Goal: Find contact information: Obtain details needed to contact an individual or organization

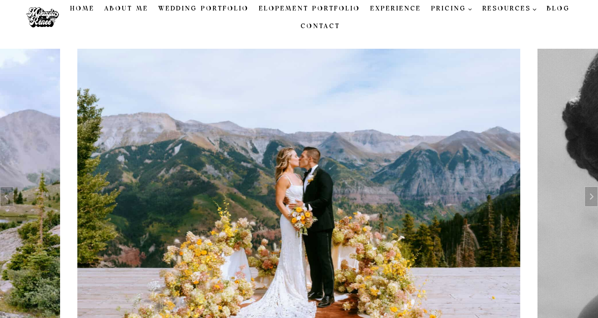
click at [333, 25] on link "Contact" at bounding box center [320, 27] width 50 height 18
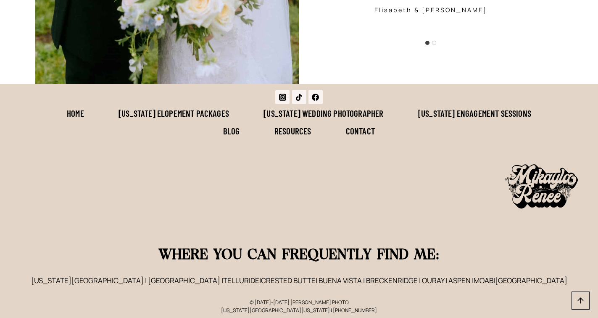
scroll to position [1145, 0]
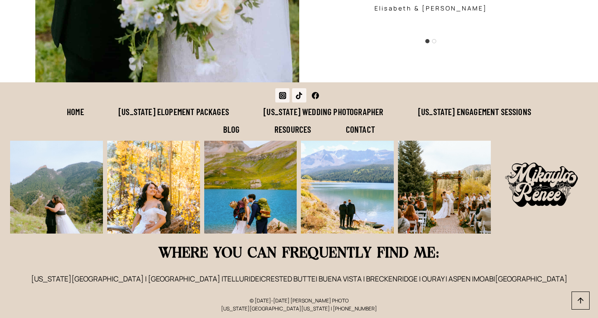
click at [318, 92] on icon "Facebook" at bounding box center [315, 95] width 7 height 7
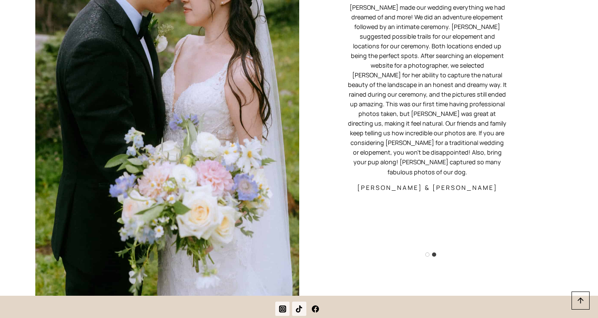
scroll to position [1358, 0]
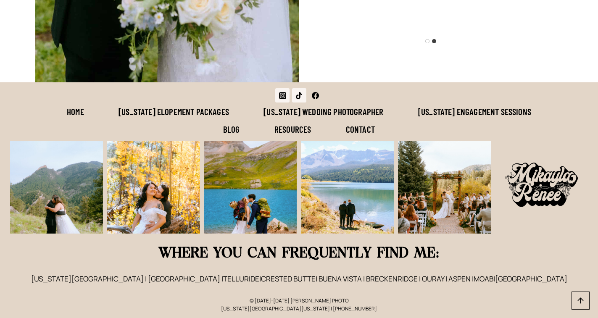
click at [313, 92] on icon "Facebook" at bounding box center [315, 95] width 7 height 7
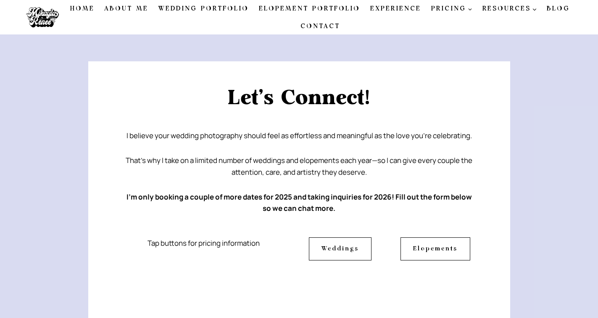
scroll to position [0, 0]
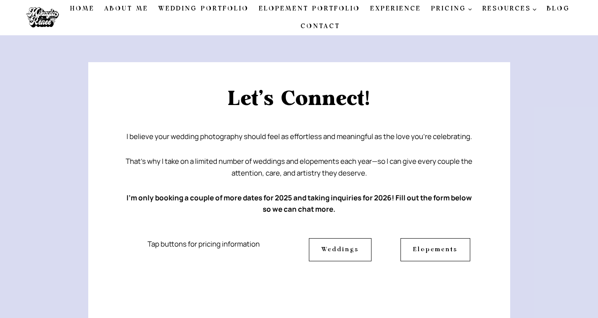
click at [124, 8] on link "About Me" at bounding box center [126, 9] width 54 height 18
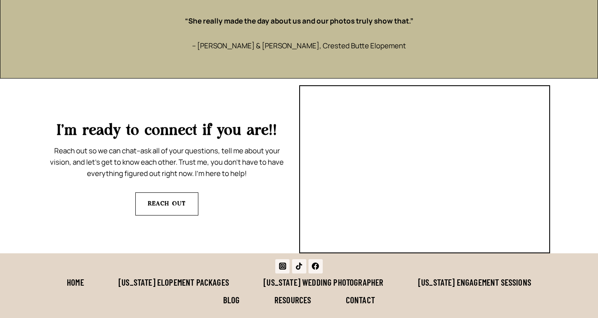
scroll to position [1933, 0]
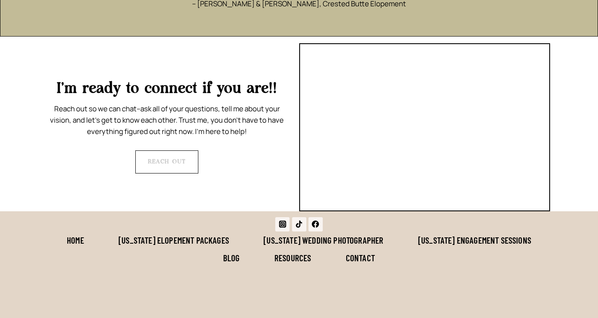
click at [168, 159] on strong "REACH OUT" at bounding box center [167, 162] width 38 height 6
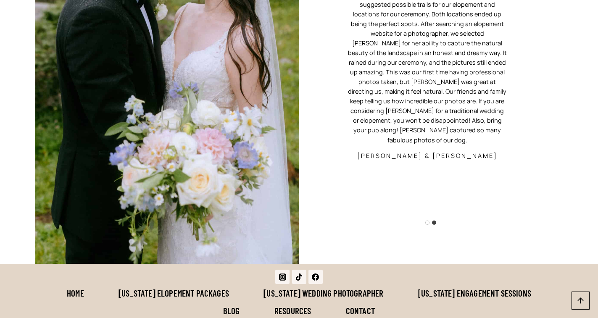
scroll to position [1219, 0]
